Goal: Information Seeking & Learning: Learn about a topic

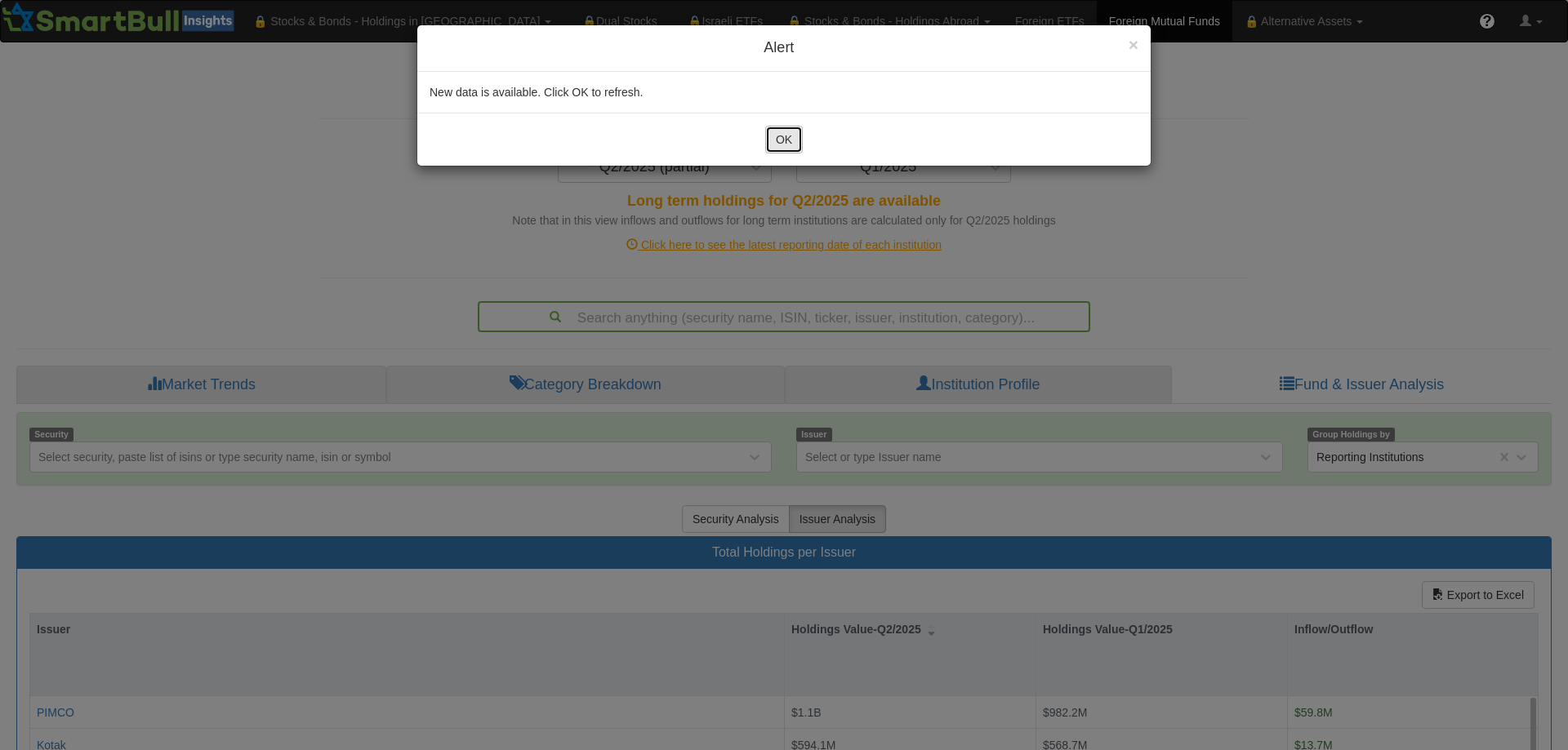
click at [779, 146] on button "OK" at bounding box center [784, 139] width 37 height 28
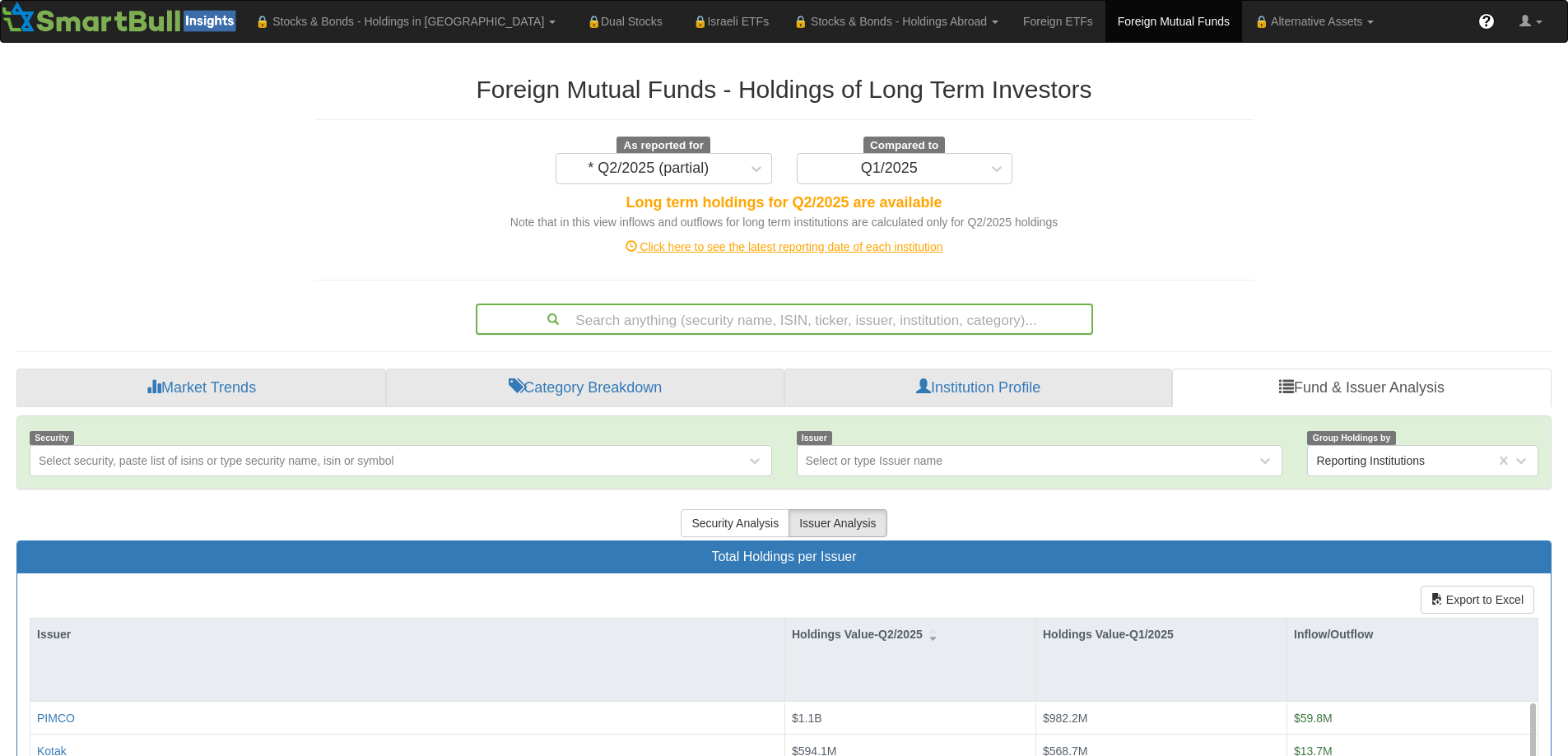
click at [600, 326] on div "Search anything (security name, ISIN, ticker, issuer, institution, category)..." at bounding box center [784, 319] width 614 height 28
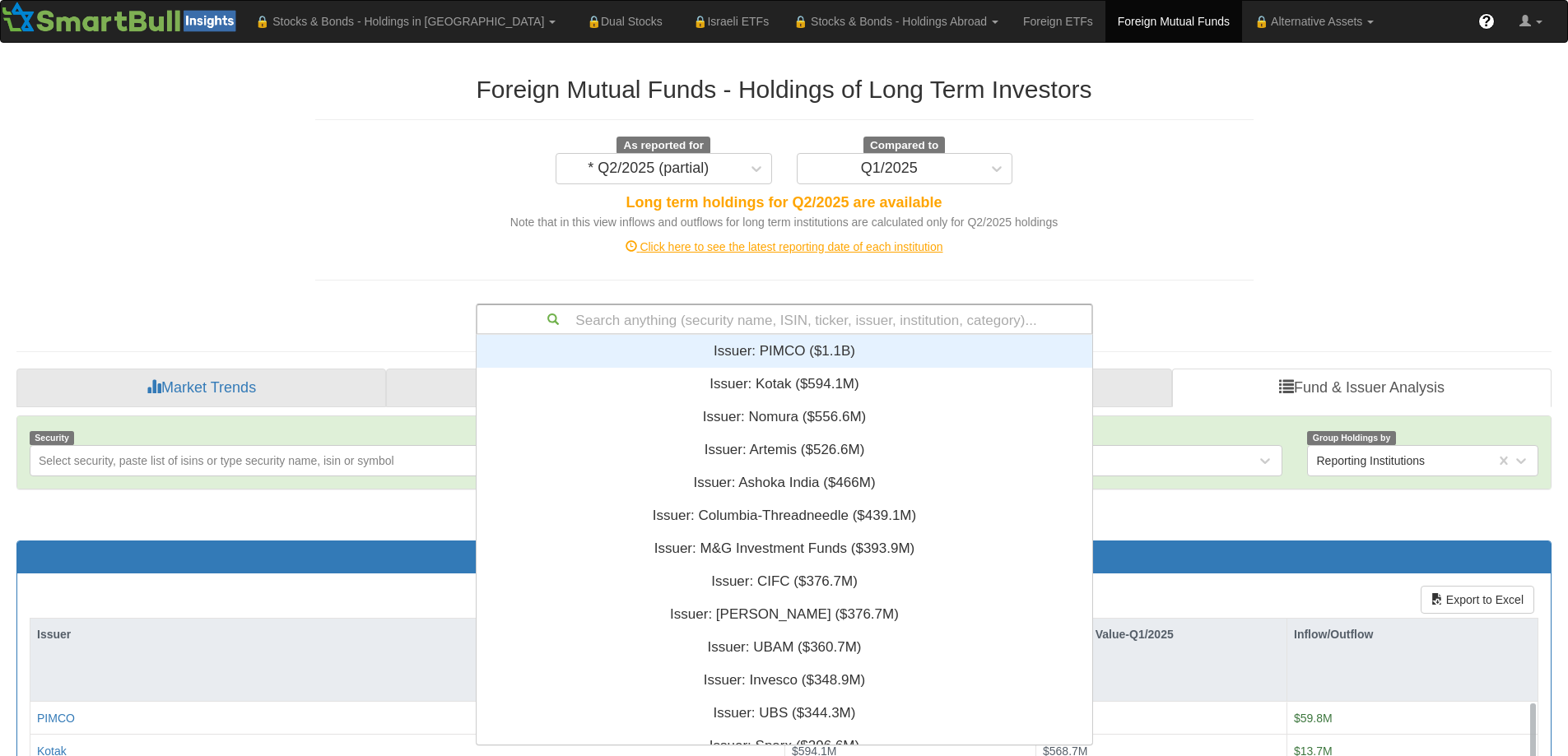
scroll to position [397, 603]
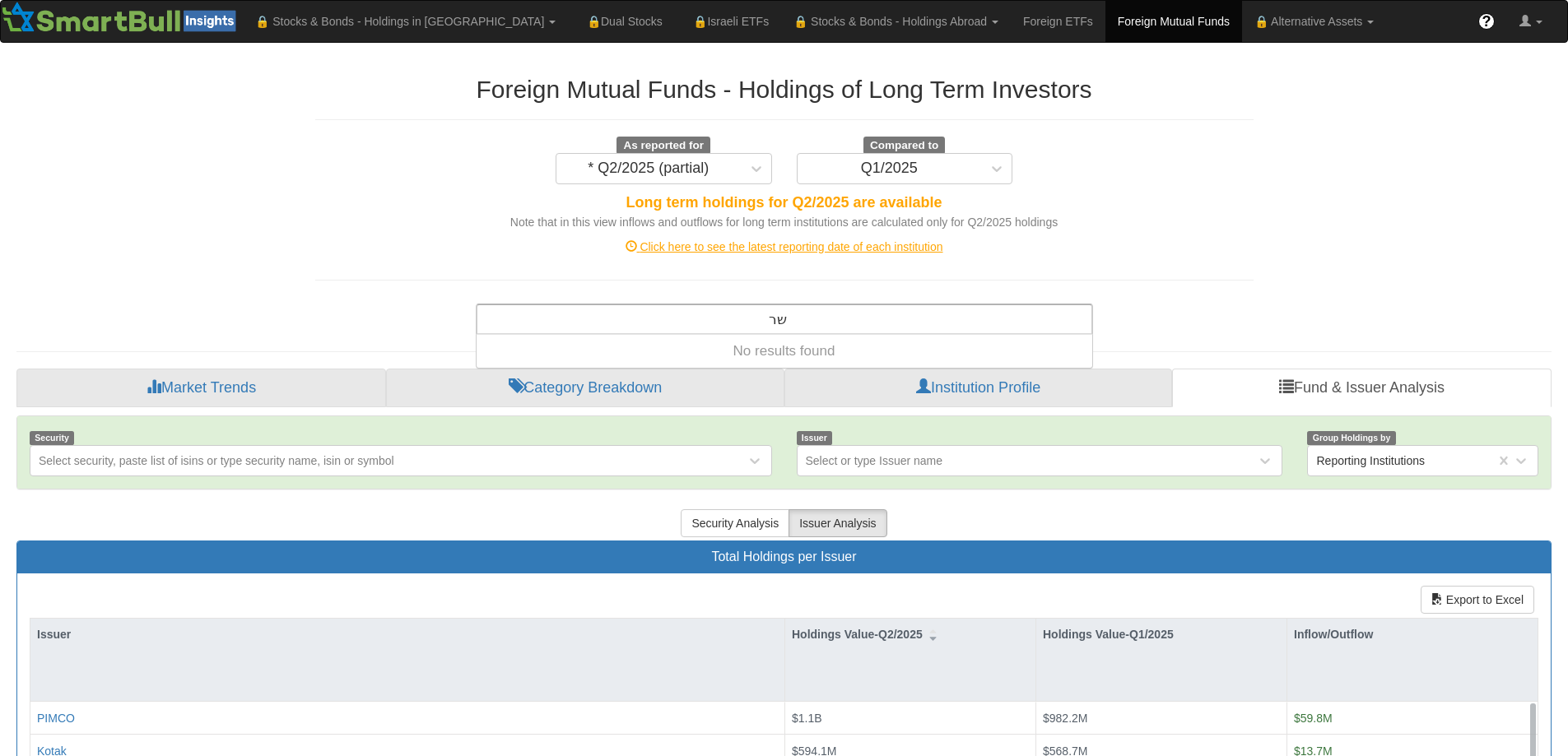
type input "ש"
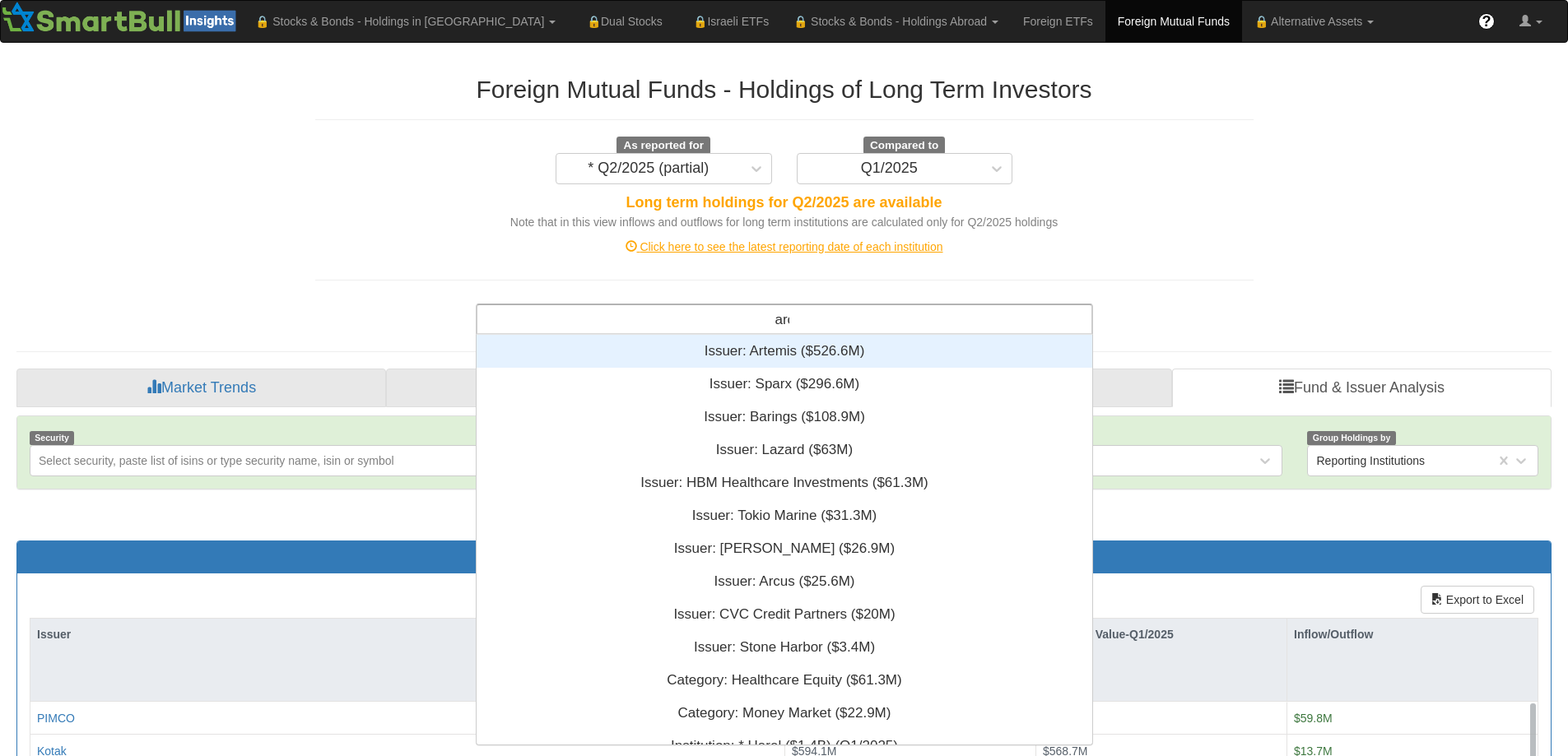
scroll to position [54, 603]
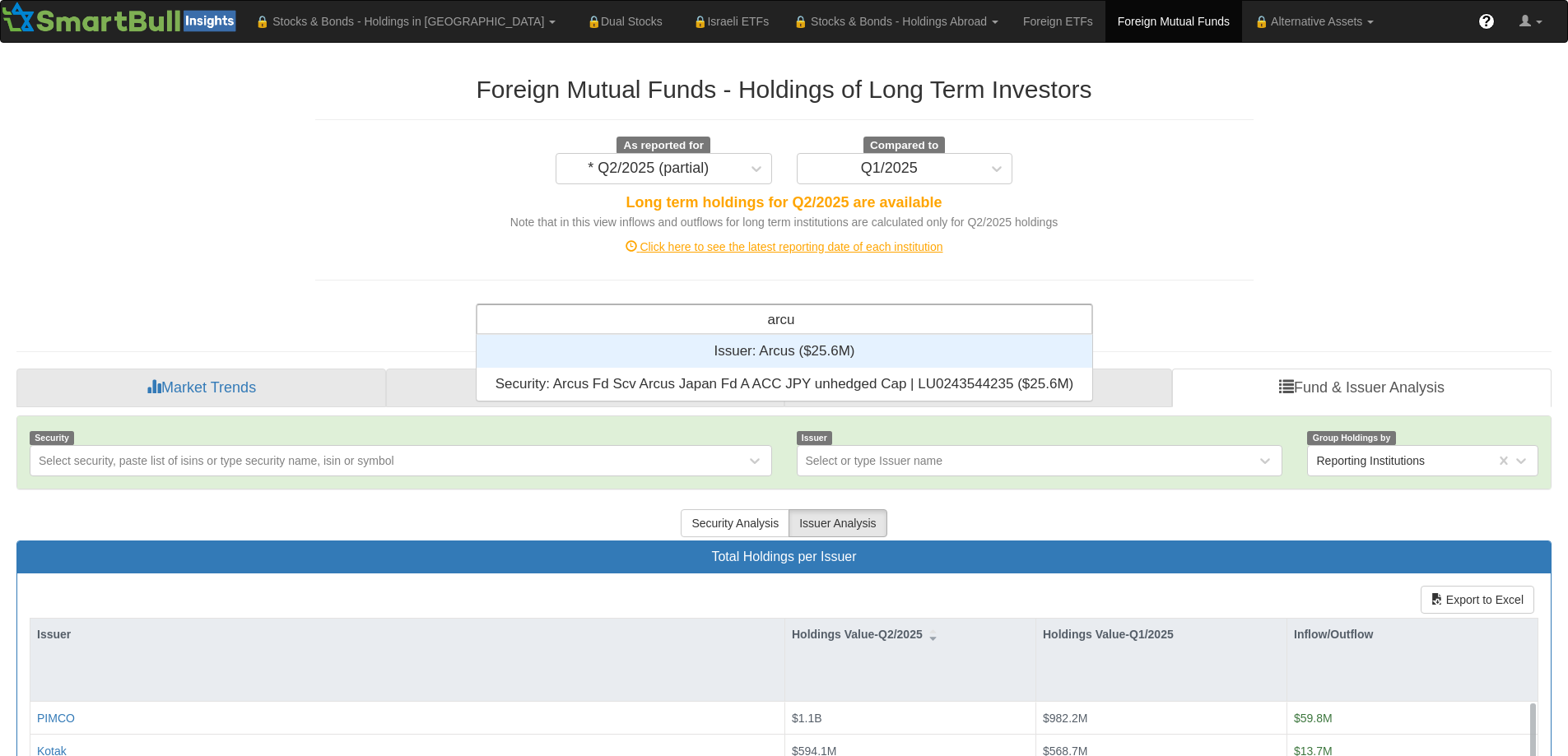
type input "arcus"
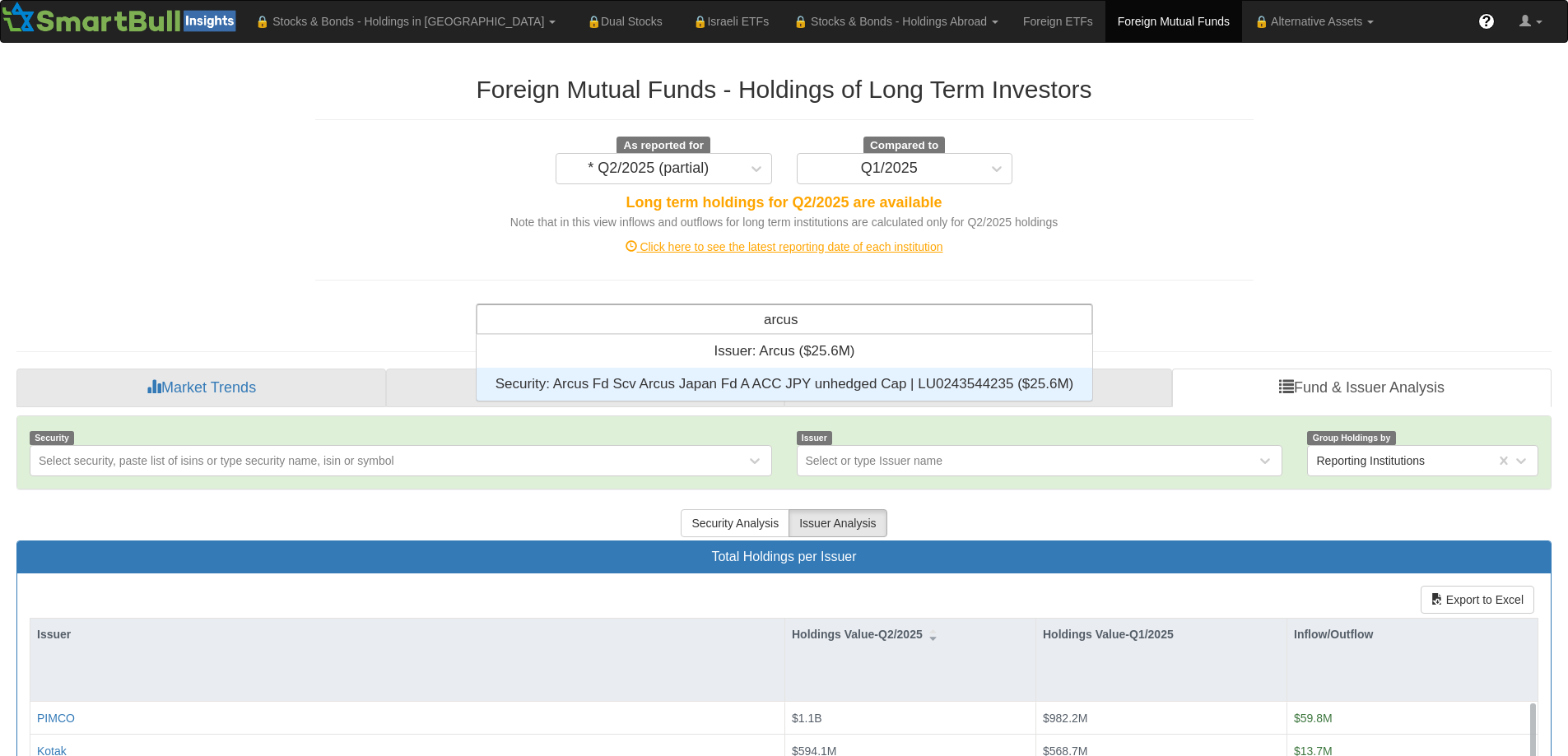
click at [724, 384] on div "Security: ‎Arcus Fd Scv Arcus Japan Fd A ACC JPY unhedged Cap | LU0243544235 ‎(…" at bounding box center [784, 384] width 616 height 33
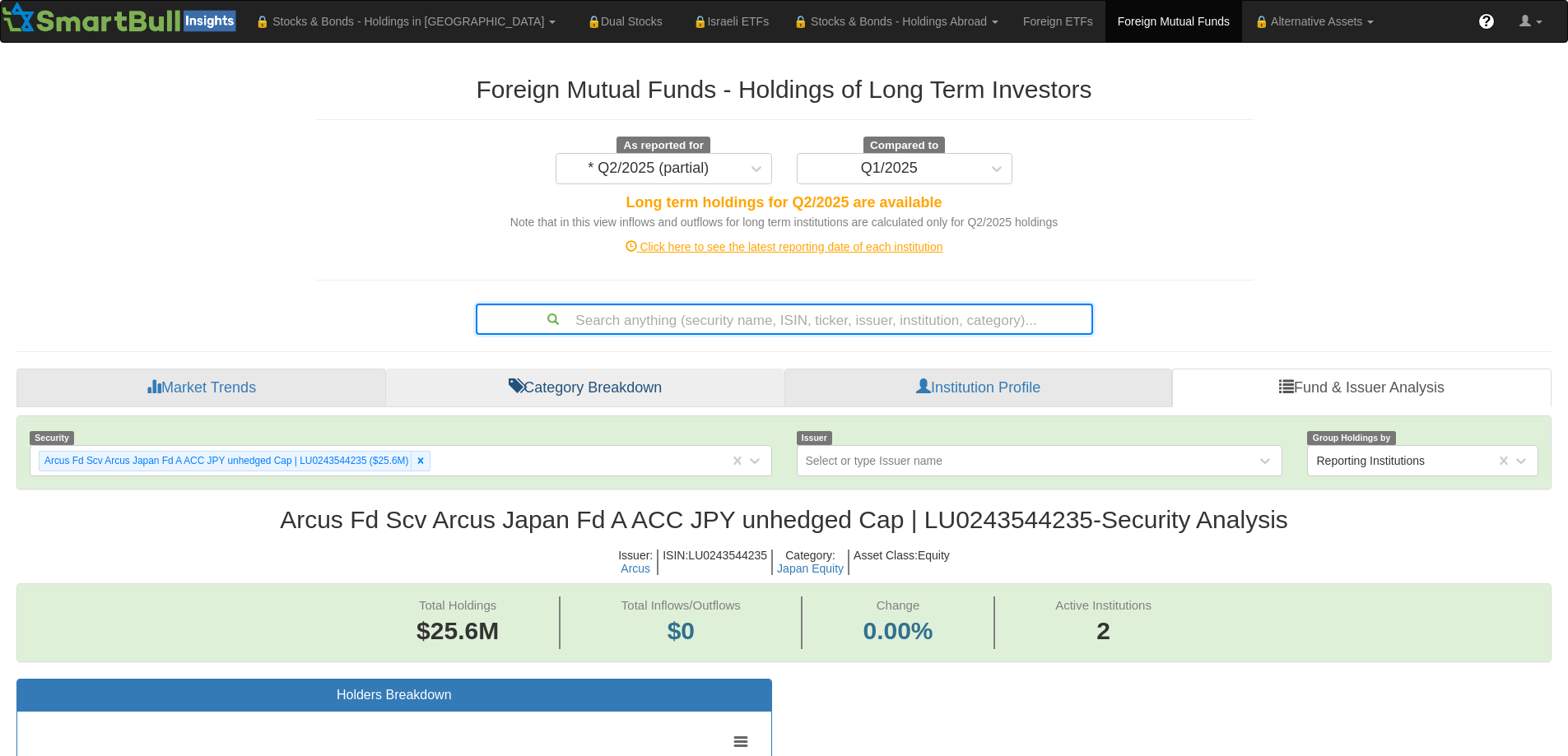
scroll to position [33, 1505]
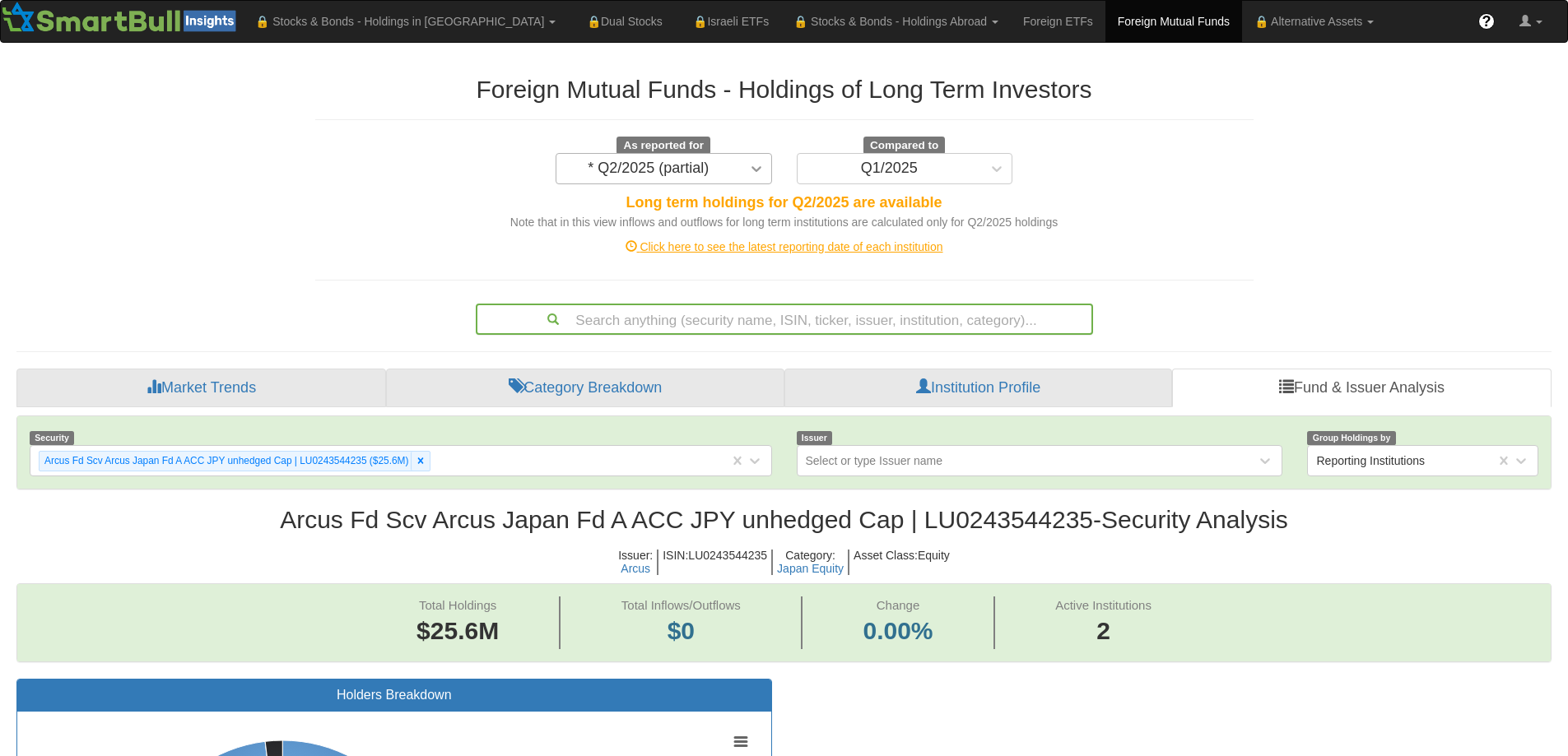
click at [753, 173] on icon at bounding box center [756, 168] width 16 height 16
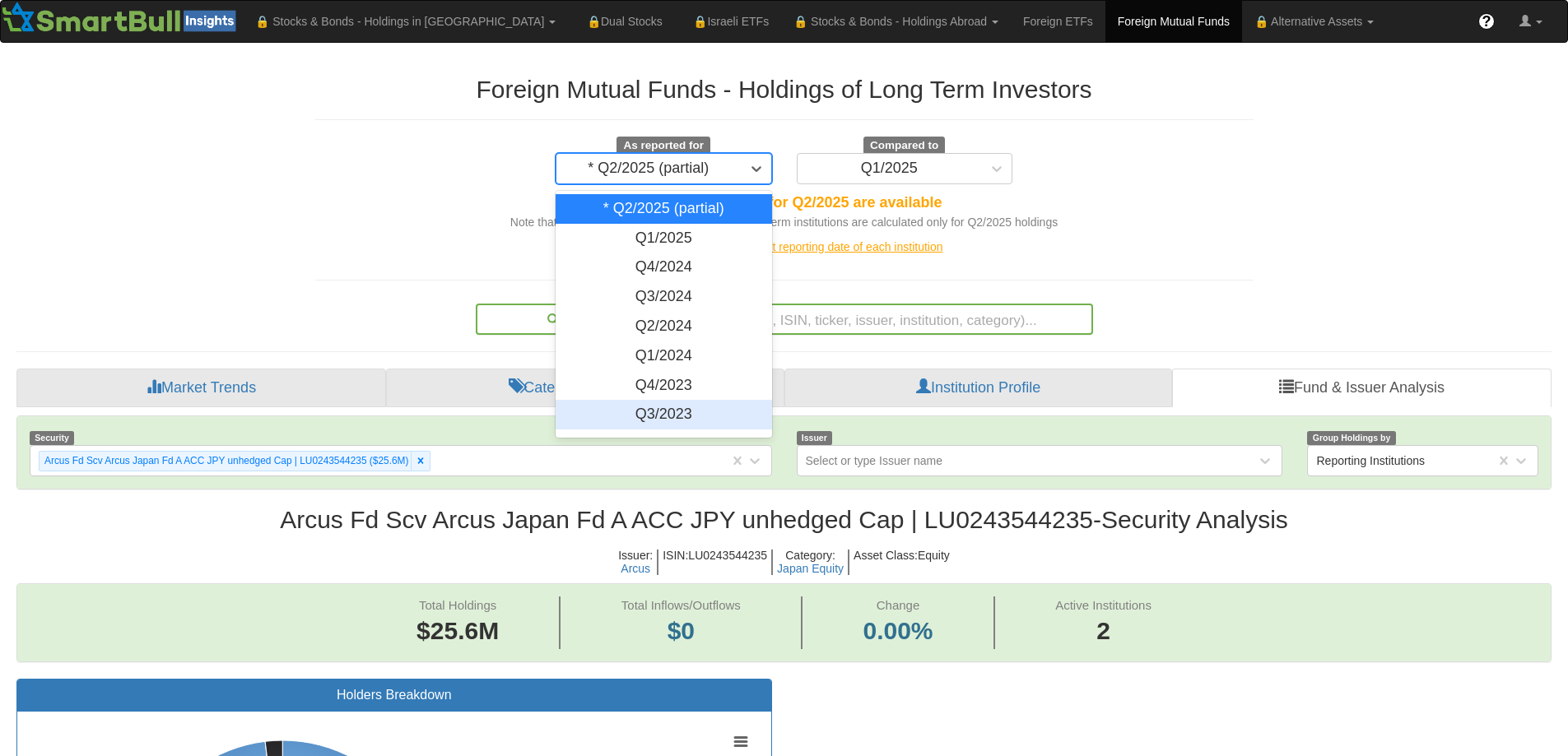
click at [682, 412] on div "Q3/2023" at bounding box center [663, 414] width 216 height 30
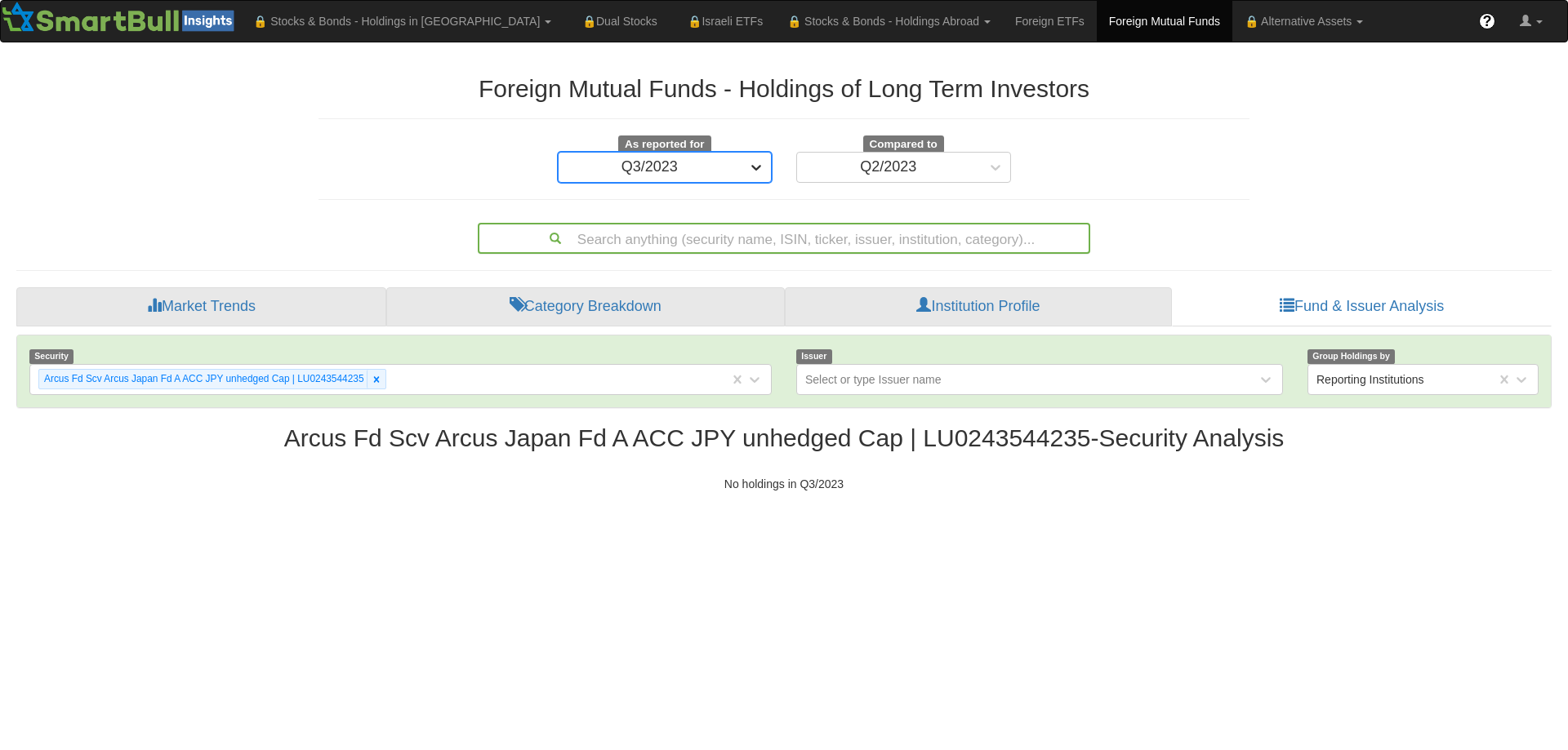
click at [765, 159] on div at bounding box center [756, 167] width 30 height 30
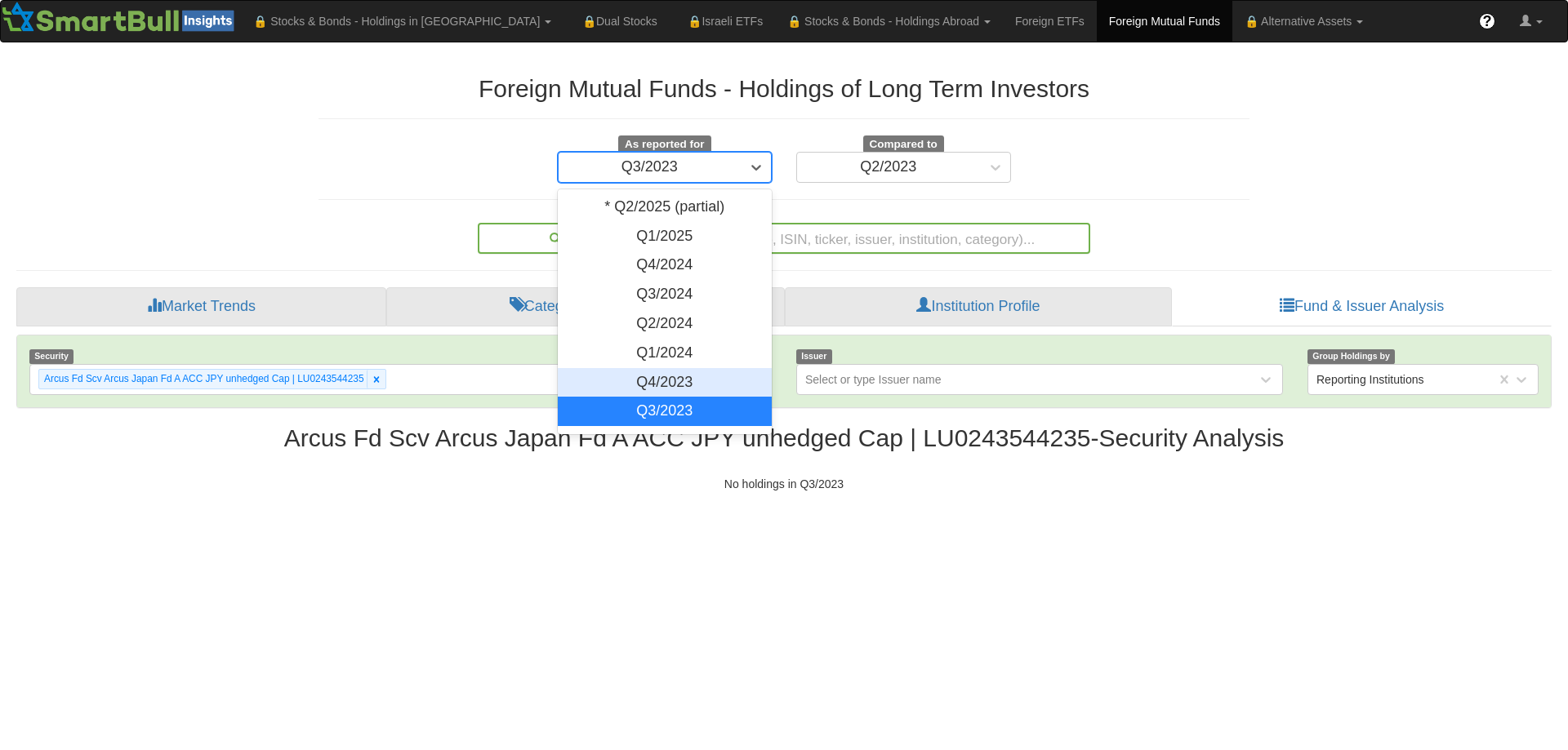
click at [664, 379] on div "Q4/2023" at bounding box center [664, 382] width 214 height 30
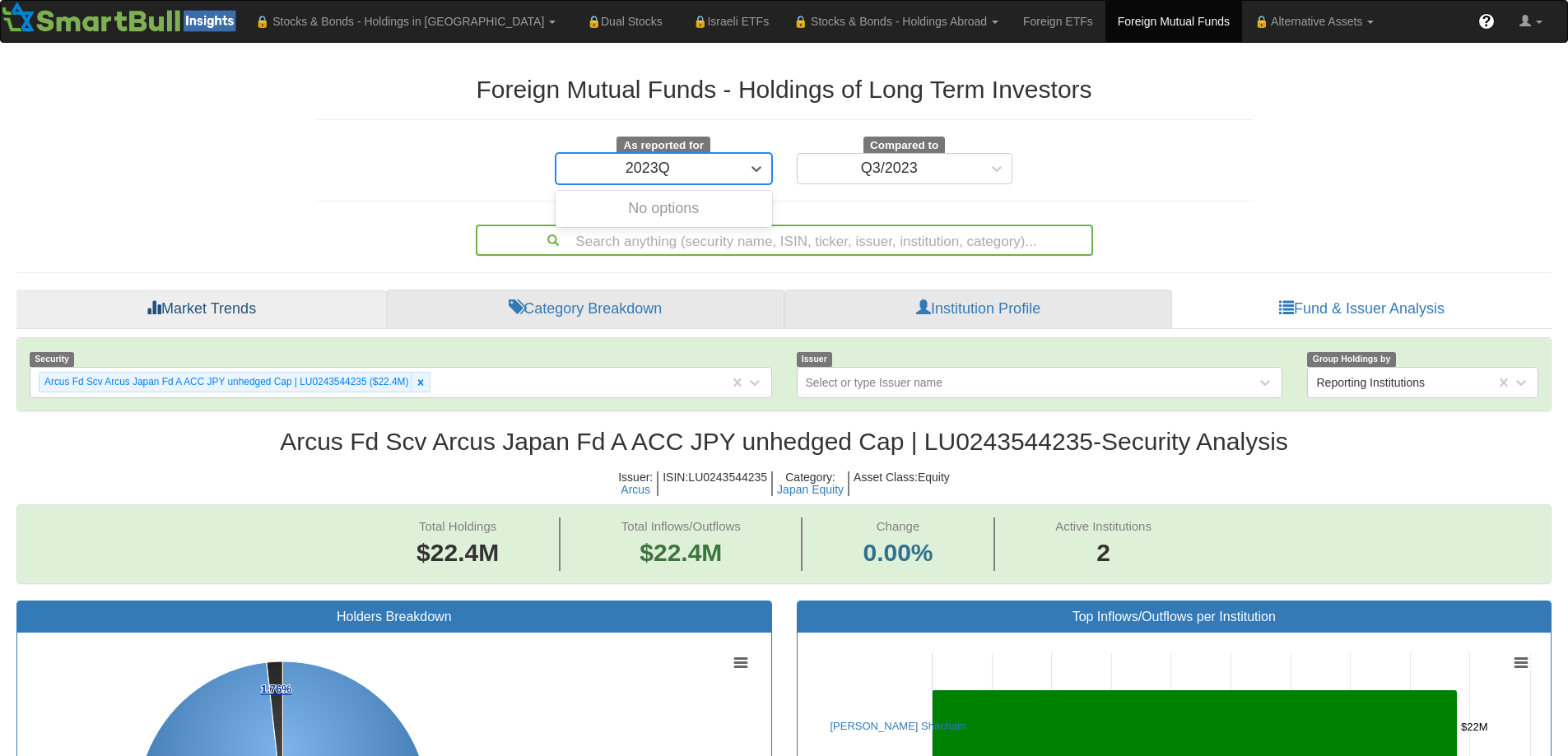
type input "2023Q"
click at [672, 161] on div "Q4/2023" at bounding box center [648, 168] width 56 height 16
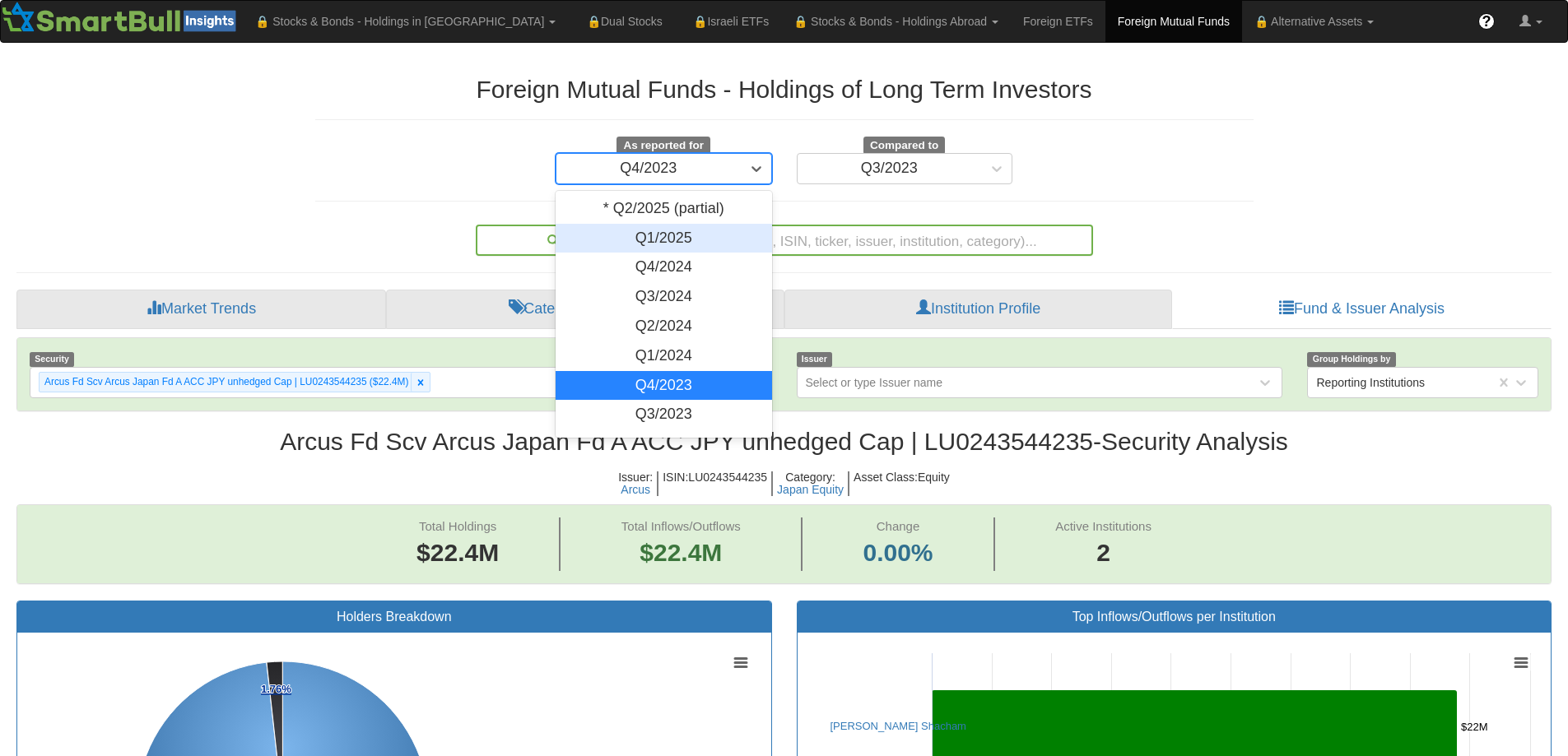
click at [678, 236] on div "Q1/2025" at bounding box center [663, 238] width 216 height 30
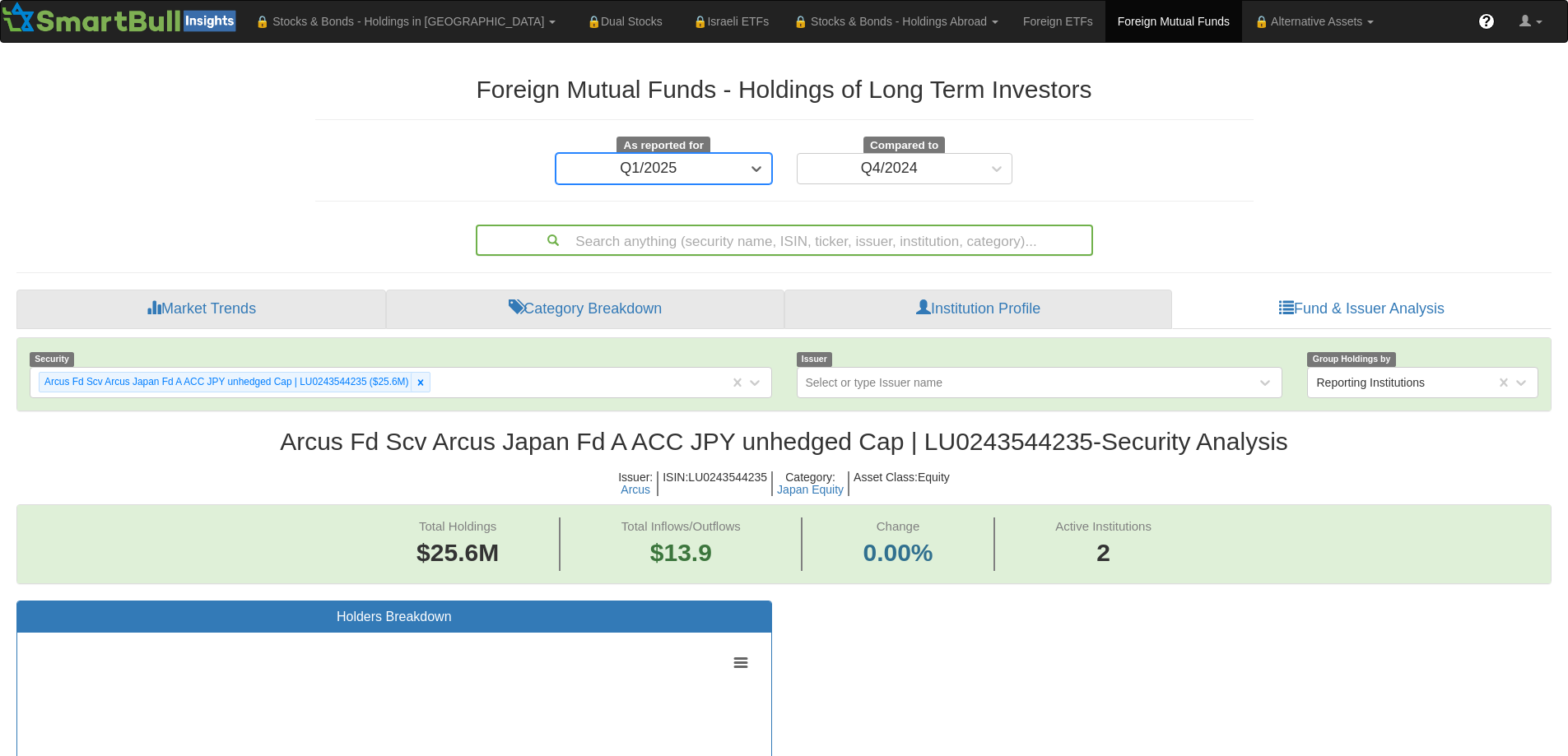
scroll to position [33, 1505]
click at [724, 173] on div "Q1/2025" at bounding box center [649, 168] width 185 height 26
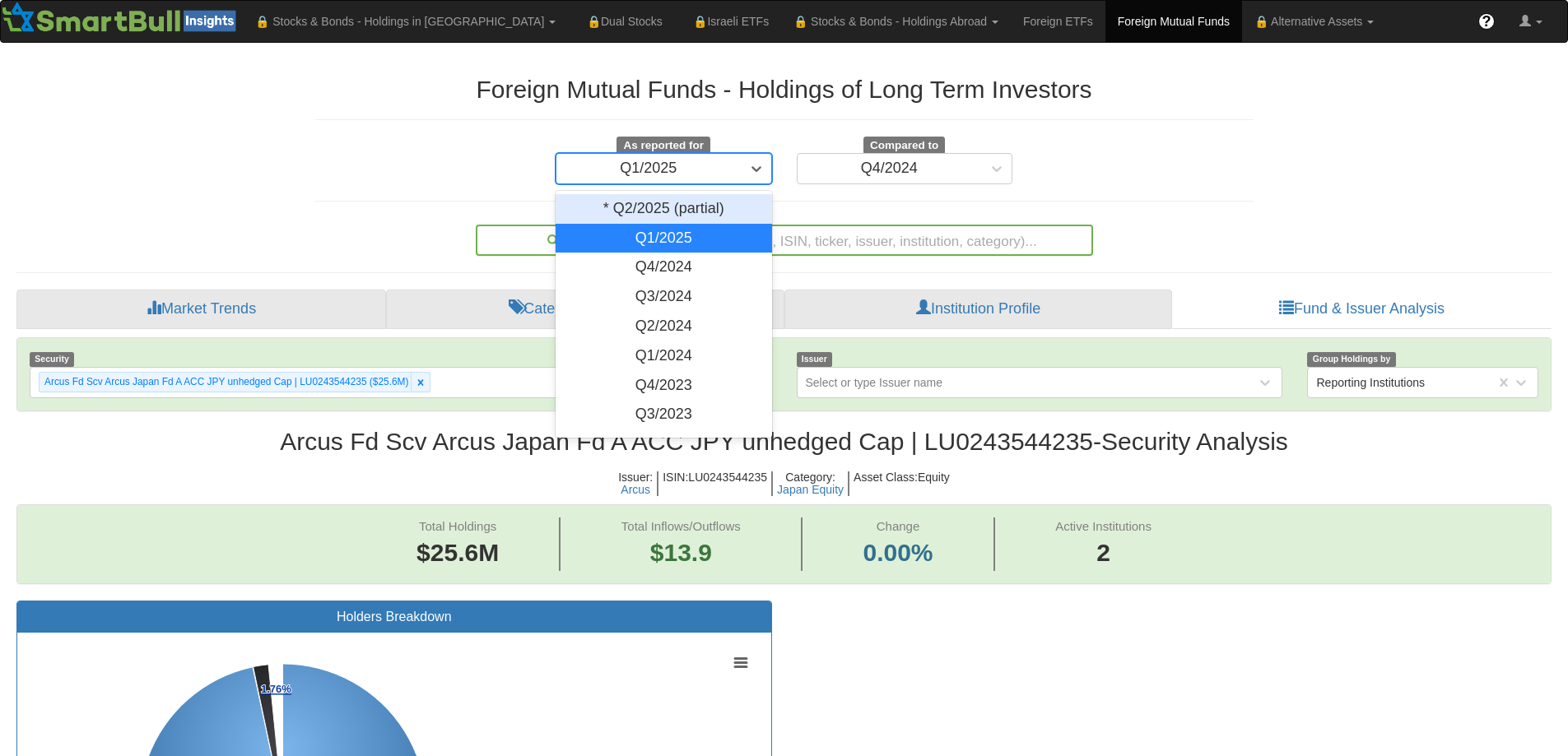
click at [693, 208] on div "* Q2/2025 (partial)" at bounding box center [663, 208] width 216 height 30
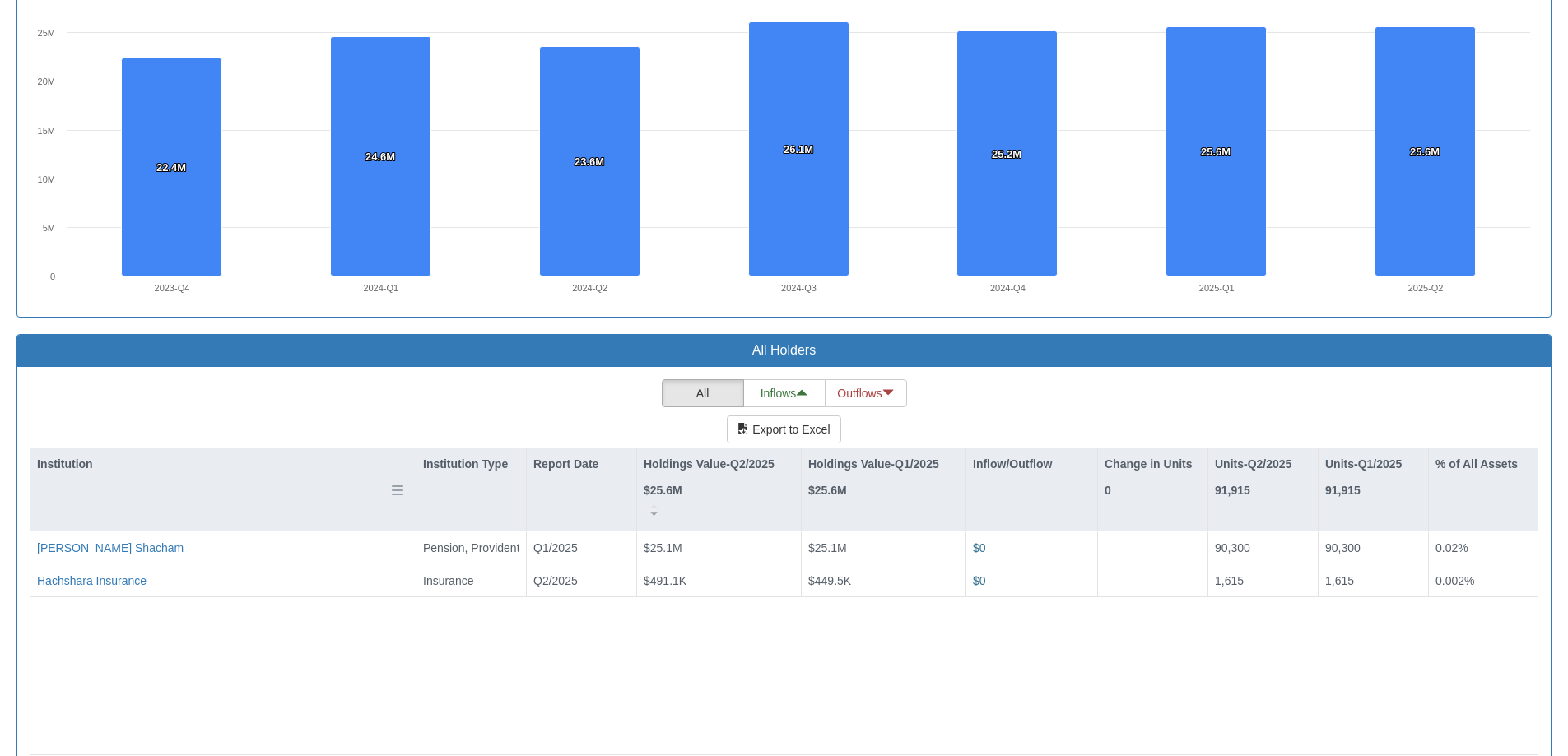
scroll to position [161, 0]
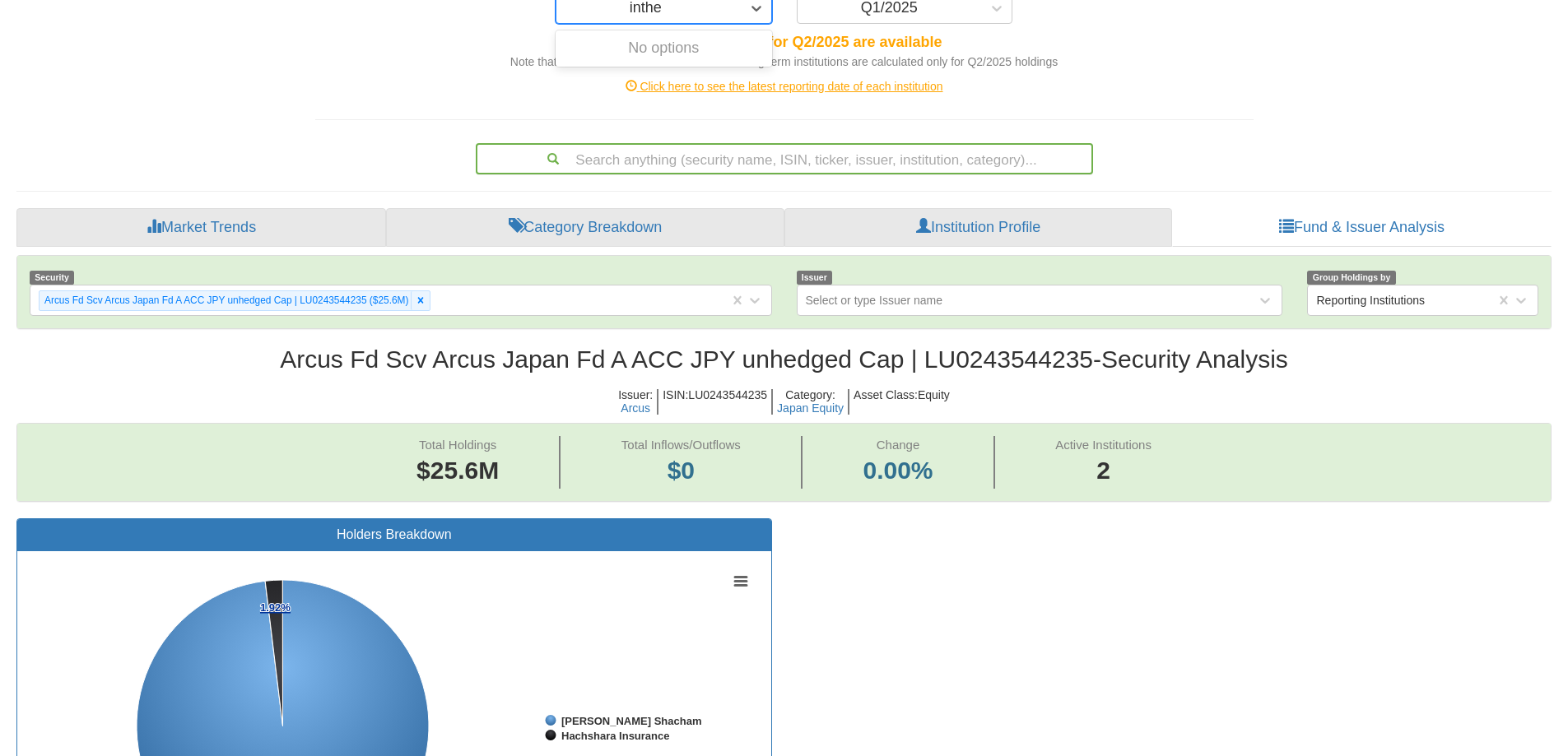
type input "inthe"
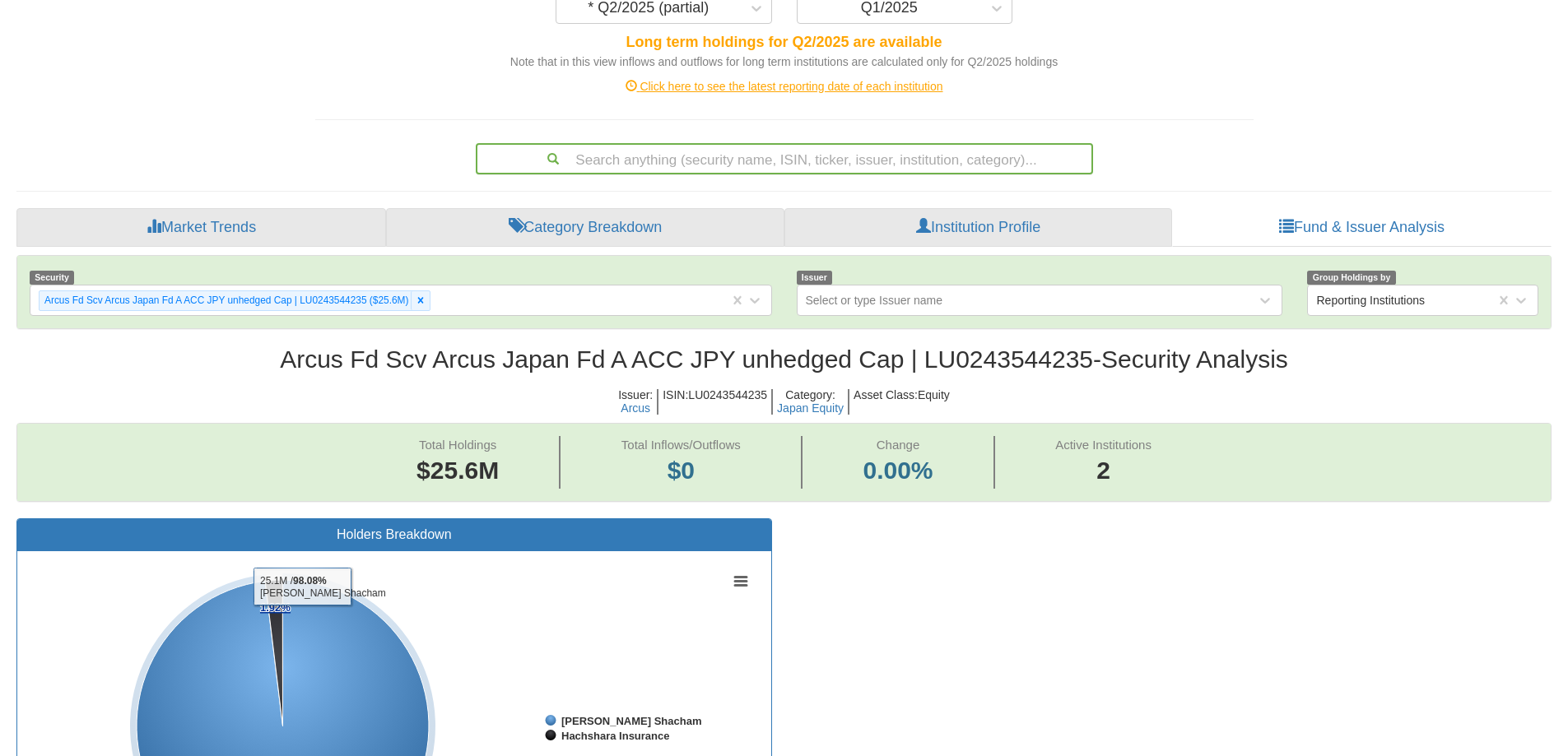
click at [598, 616] on rect at bounding box center [394, 728] width 729 height 329
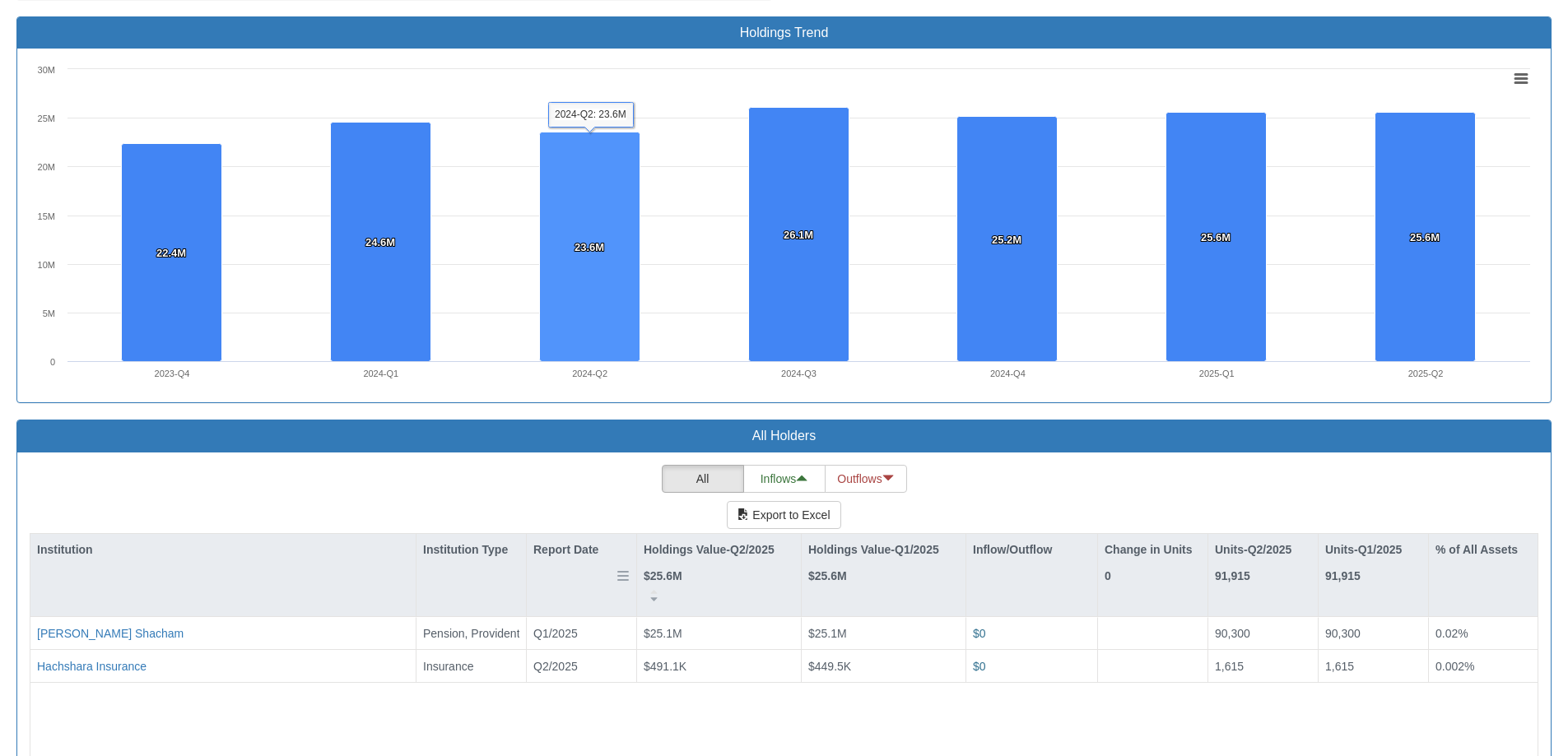
scroll to position [1148, 0]
